Goal: Find specific page/section: Find specific page/section

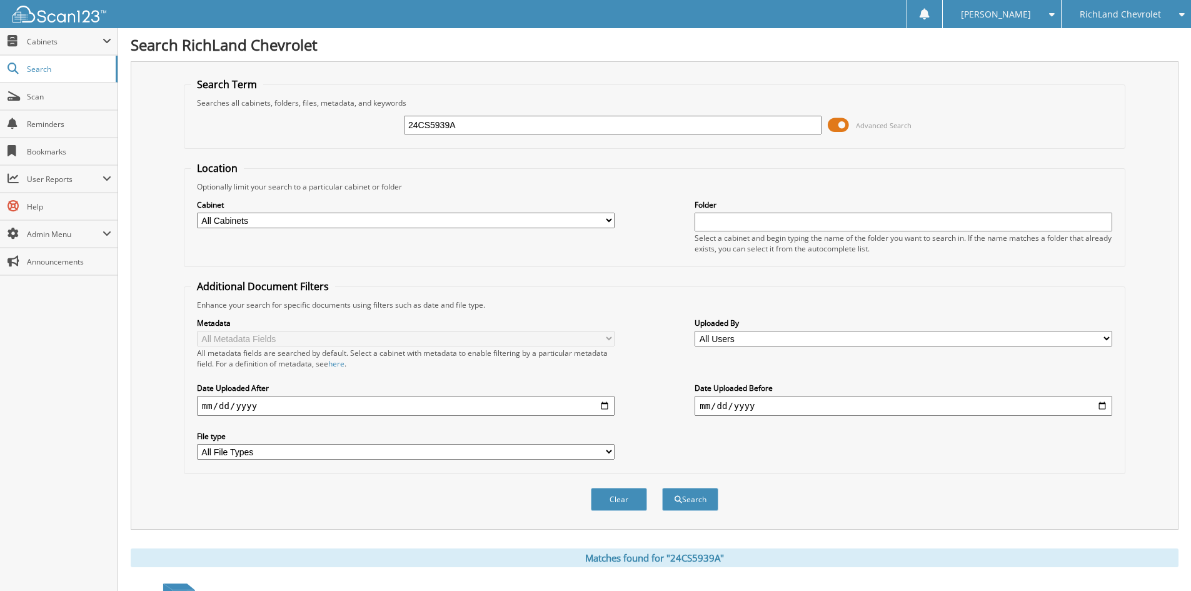
click at [1106, 12] on span "RichLand Chevrolet" at bounding box center [1120, 15] width 81 height 8
click at [1086, 41] on link "RichLand CDJR" at bounding box center [1126, 39] width 129 height 22
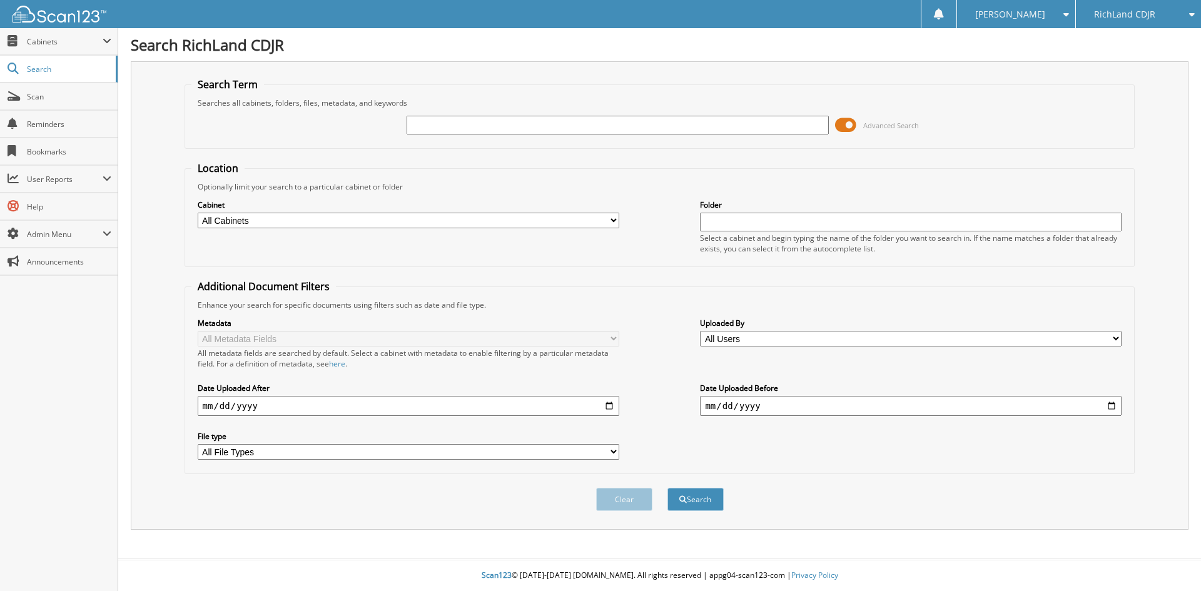
click at [495, 128] on input "text" at bounding box center [618, 125] width 422 height 19
type input "GP870A"
click at [667, 488] on button "Search" at bounding box center [695, 499] width 56 height 23
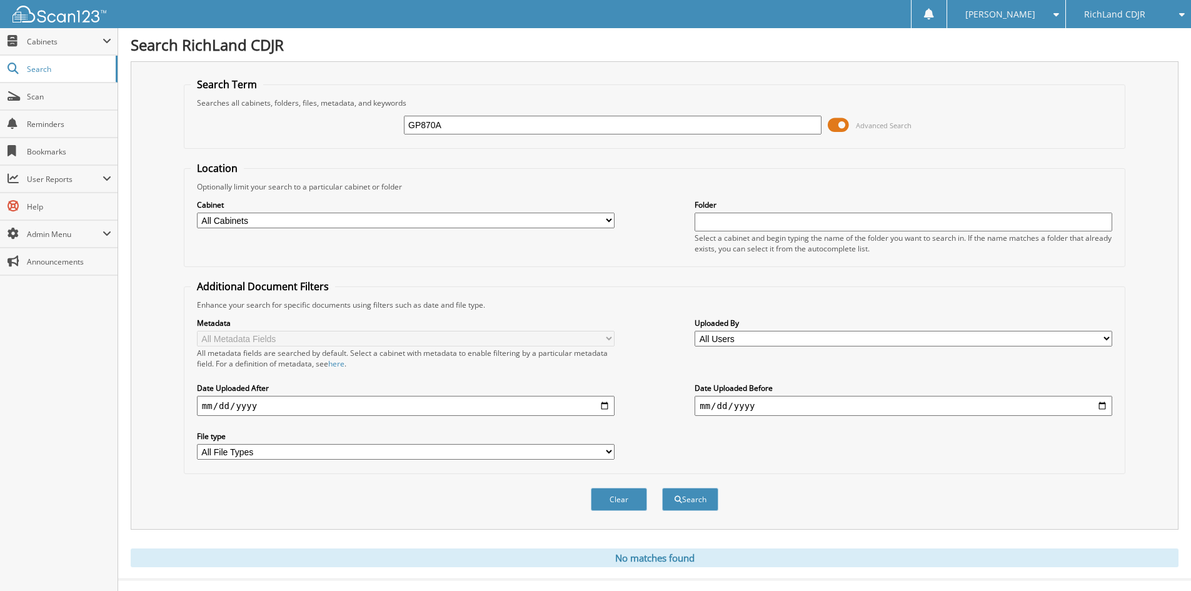
scroll to position [21, 0]
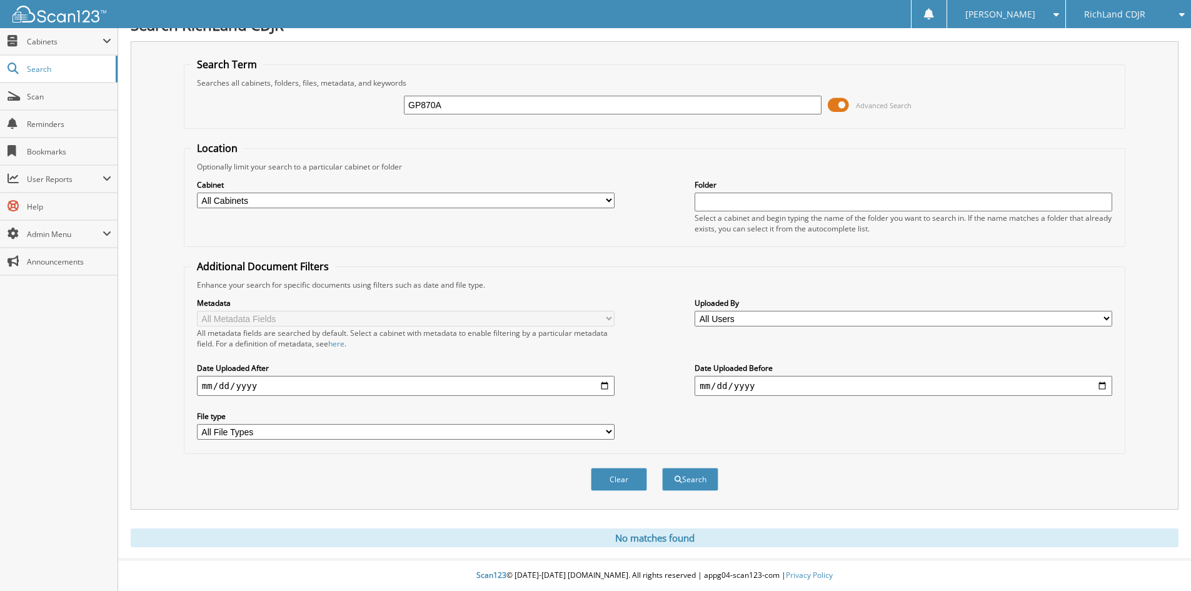
click at [1102, 18] on span "RichLand CDJR" at bounding box center [1114, 15] width 61 height 8
click at [1108, 41] on link "RichLand Chevrolet" at bounding box center [1128, 39] width 125 height 22
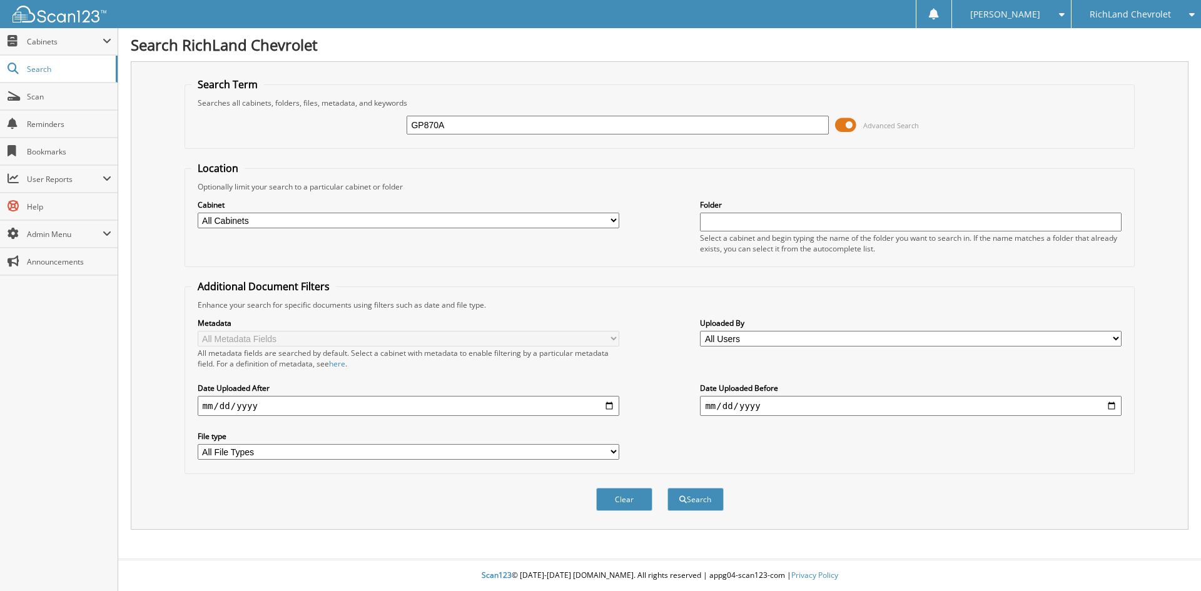
type input "GP870A"
click at [667, 488] on button "Search" at bounding box center [695, 499] width 56 height 23
